Goal: Information Seeking & Learning: Check status

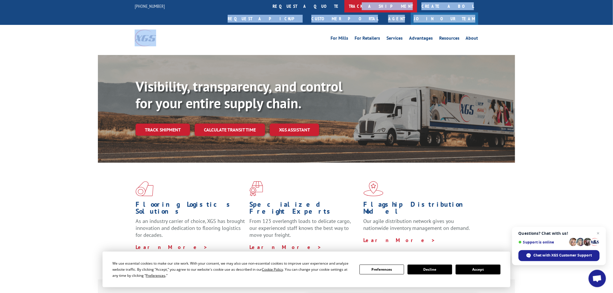
click at [284, 10] on div "[PHONE_NUMBER] request a quote track a shipment Create a BOL Request a pickup C…" at bounding box center [306, 25] width 613 height 51
click at [344, 12] on link "track a shipment" at bounding box center [380, 6] width 73 height 12
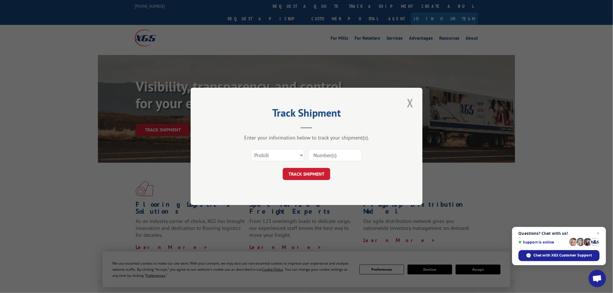
paste input "17536255"
type input "17536255"
click at [308, 176] on button "TRACK SHIPMENT" at bounding box center [306, 174] width 47 height 12
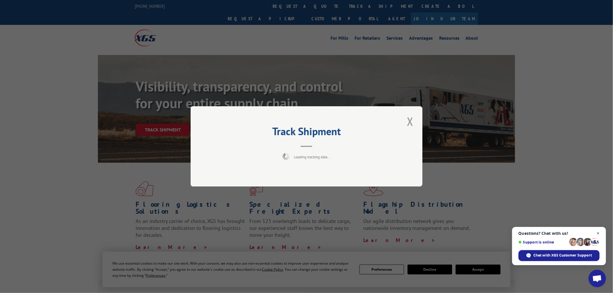
click at [598, 234] on span "Open chat" at bounding box center [598, 233] width 7 height 7
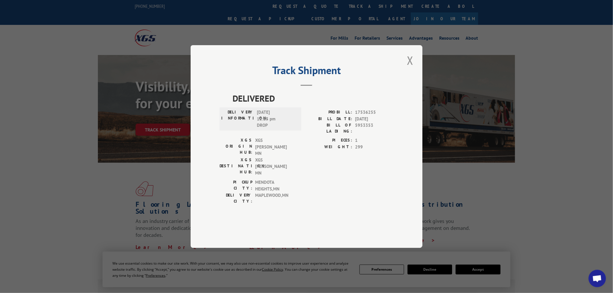
drag, startPoint x: 411, startPoint y: 79, endPoint x: 323, endPoint y: 27, distance: 102.1
click at [409, 68] on button "Close modal" at bounding box center [410, 60] width 10 height 16
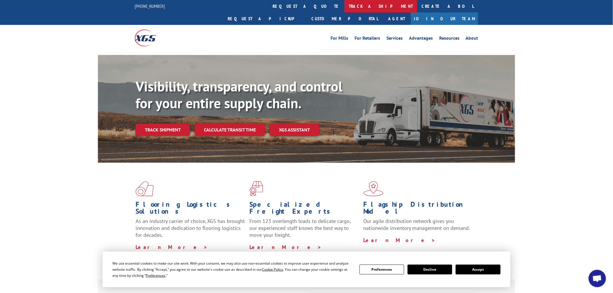
click at [344, 10] on link "track a shipment" at bounding box center [380, 6] width 73 height 12
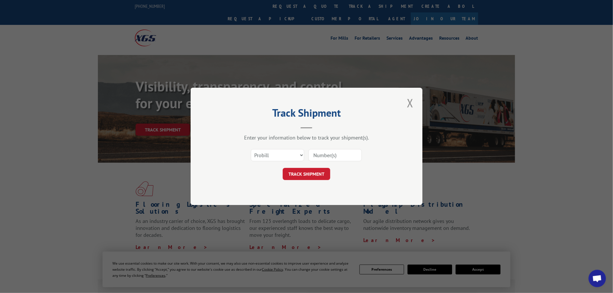
paste input "17308531"
type input "17308531"
click at [316, 165] on form "Select category... Probill BOL PO 17308531 TRACK SHIPMENT" at bounding box center [307, 163] width 174 height 34
drag, startPoint x: 314, startPoint y: 171, endPoint x: 298, endPoint y: 177, distance: 17.5
click at [297, 177] on button "TRACK SHIPMENT" at bounding box center [306, 174] width 47 height 12
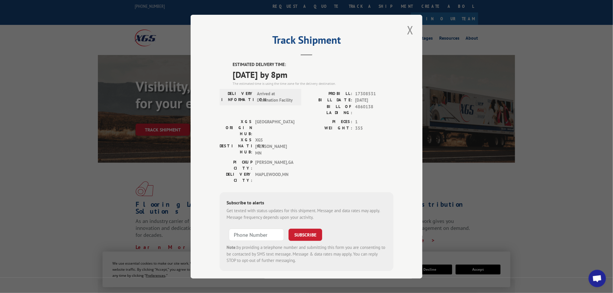
drag, startPoint x: 412, startPoint y: 31, endPoint x: 409, endPoint y: 31, distance: 2.9
click at [411, 31] on button "Close modal" at bounding box center [410, 30] width 10 height 16
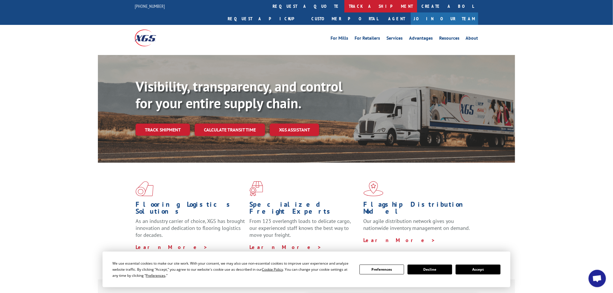
click at [344, 6] on link "track a shipment" at bounding box center [380, 6] width 73 height 12
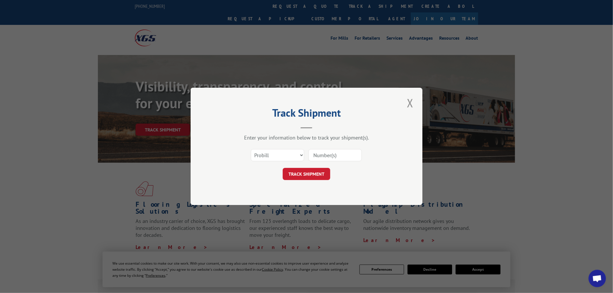
click at [340, 156] on input at bounding box center [334, 155] width 53 height 12
paste input "17462416"
type input "17462416"
drag, startPoint x: 323, startPoint y: 175, endPoint x: 321, endPoint y: 177, distance: 3.5
click at [323, 175] on button "TRACK SHIPMENT" at bounding box center [306, 174] width 47 height 12
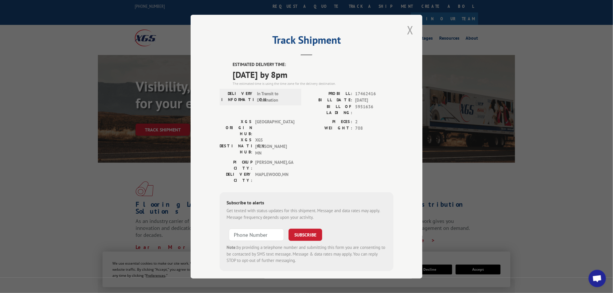
click at [407, 38] on button "Close modal" at bounding box center [410, 30] width 10 height 16
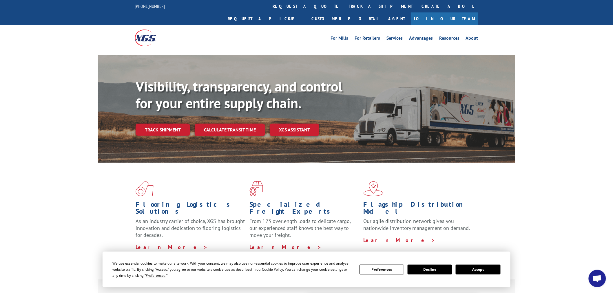
click at [344, 4] on link "track a shipment" at bounding box center [380, 6] width 73 height 12
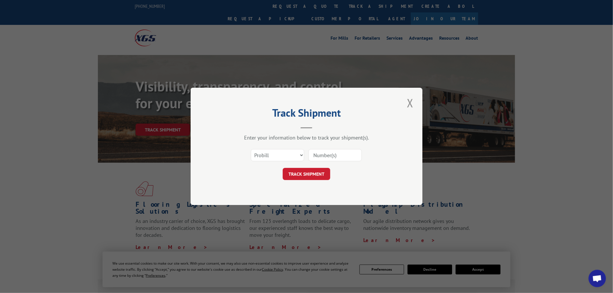
paste input "17153291"
type input "17153291"
click at [307, 175] on button "TRACK SHIPMENT" at bounding box center [306, 174] width 47 height 12
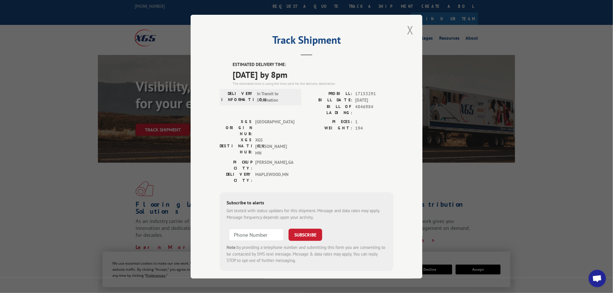
click at [405, 27] on div "Track Shipment ESTIMATED DELIVERY TIME: 08/11/2025 by 8pm The estimated time is…" at bounding box center [307, 147] width 232 height 264
click at [411, 32] on button "Close modal" at bounding box center [410, 30] width 10 height 16
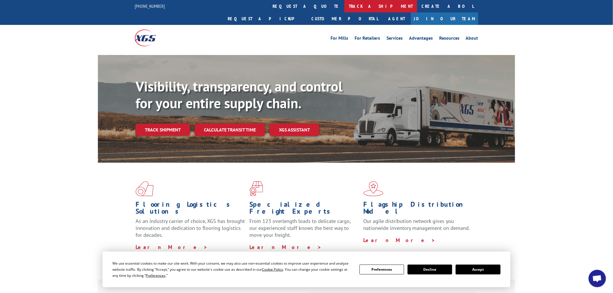
click at [344, 9] on link "track a shipment" at bounding box center [380, 6] width 73 height 12
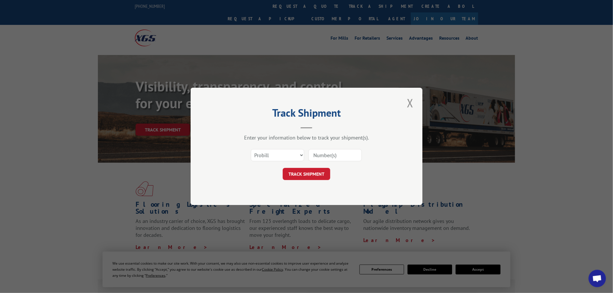
paste input "17462720"
type input "17462720"
click at [304, 181] on div "Track Shipment Enter your information below to track your shipment(s). Select c…" at bounding box center [307, 146] width 232 height 117
click at [309, 171] on button "TRACK SHIPMENT" at bounding box center [306, 174] width 47 height 12
